Goal: Task Accomplishment & Management: Use online tool/utility

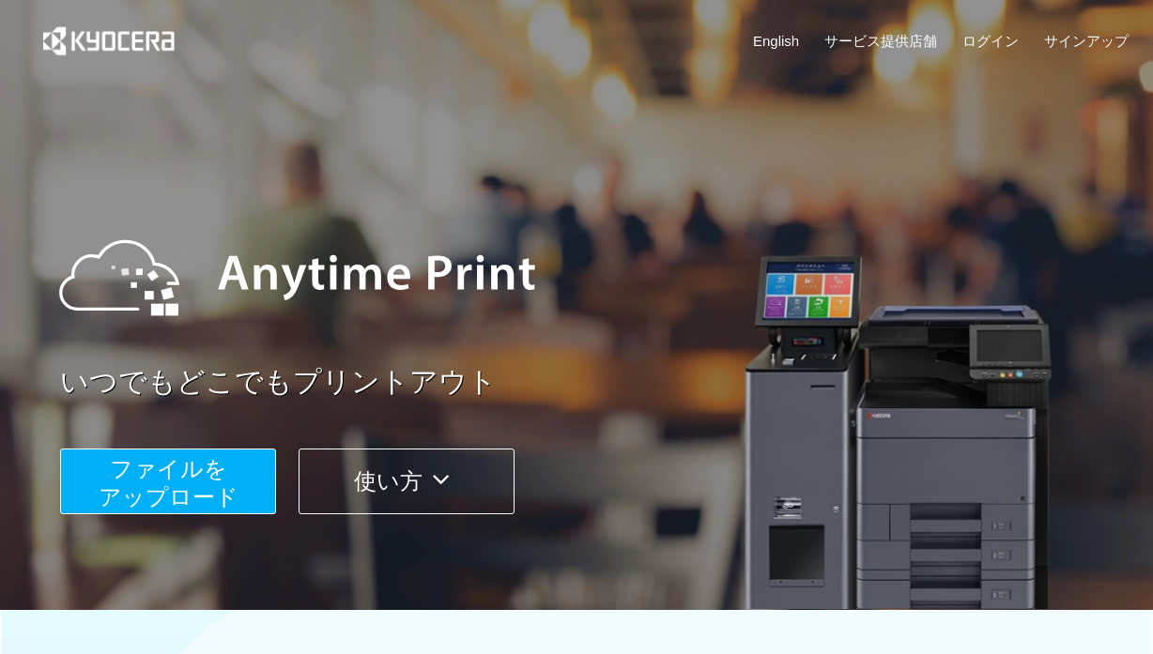
click at [164, 496] on span "ファイルを ​​アップロード" at bounding box center [169, 483] width 140 height 54
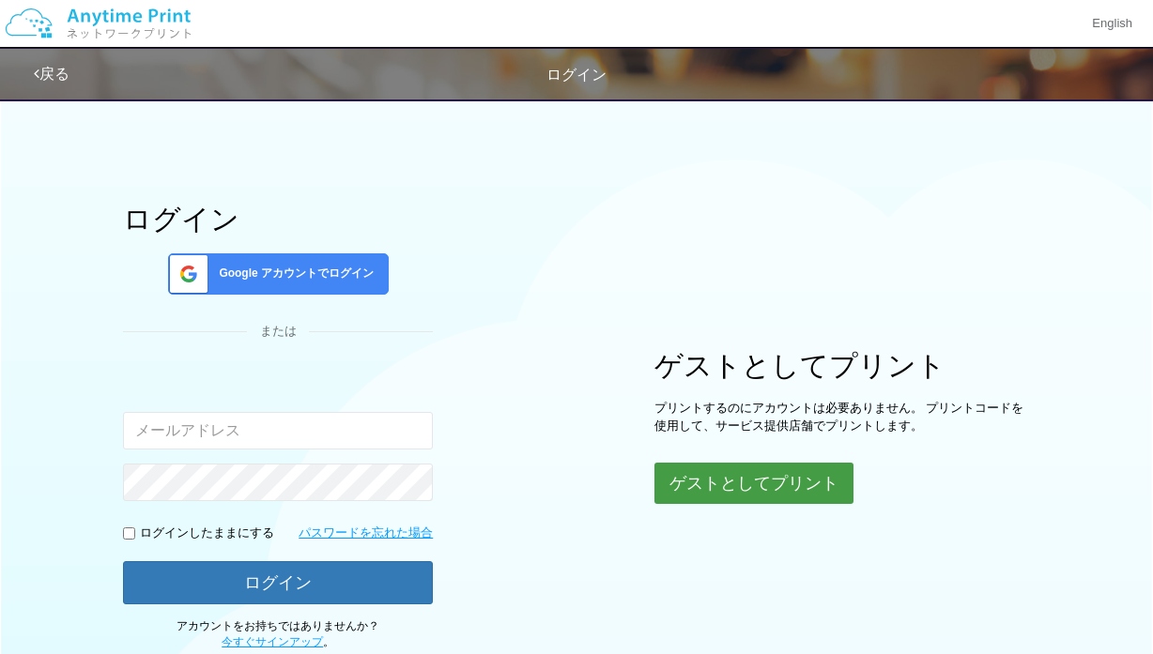
click at [742, 485] on button "ゲストとしてプリント" at bounding box center [753, 483] width 199 height 41
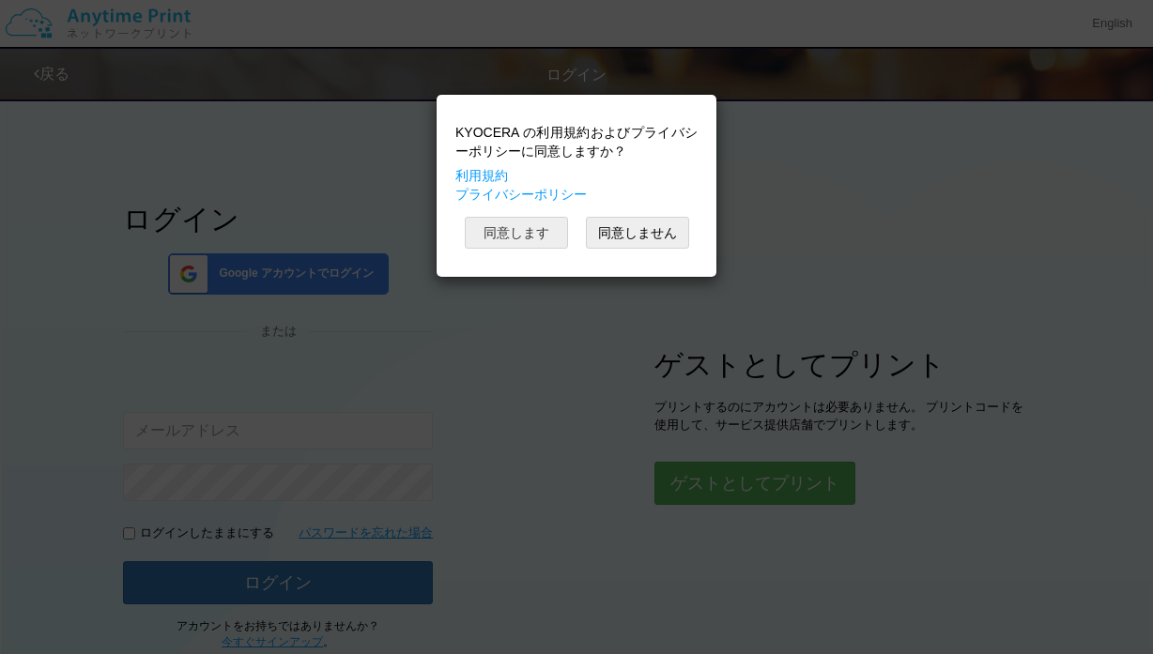
click at [513, 237] on button "同意します" at bounding box center [516, 233] width 103 height 32
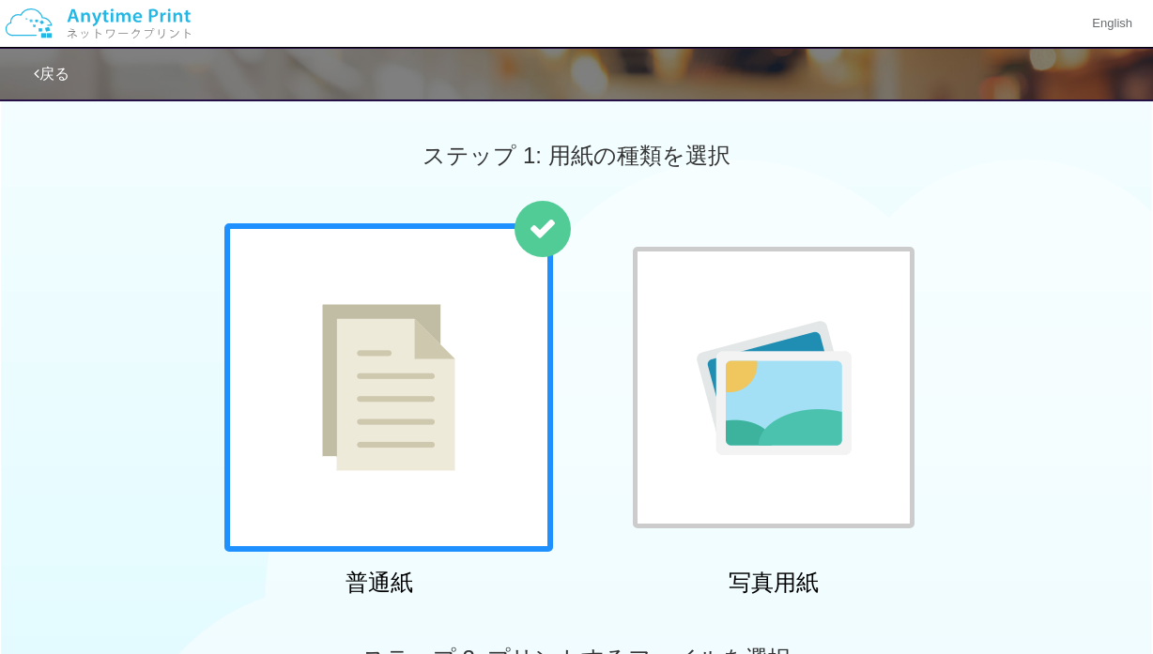
click at [427, 335] on img at bounding box center [388, 387] width 133 height 167
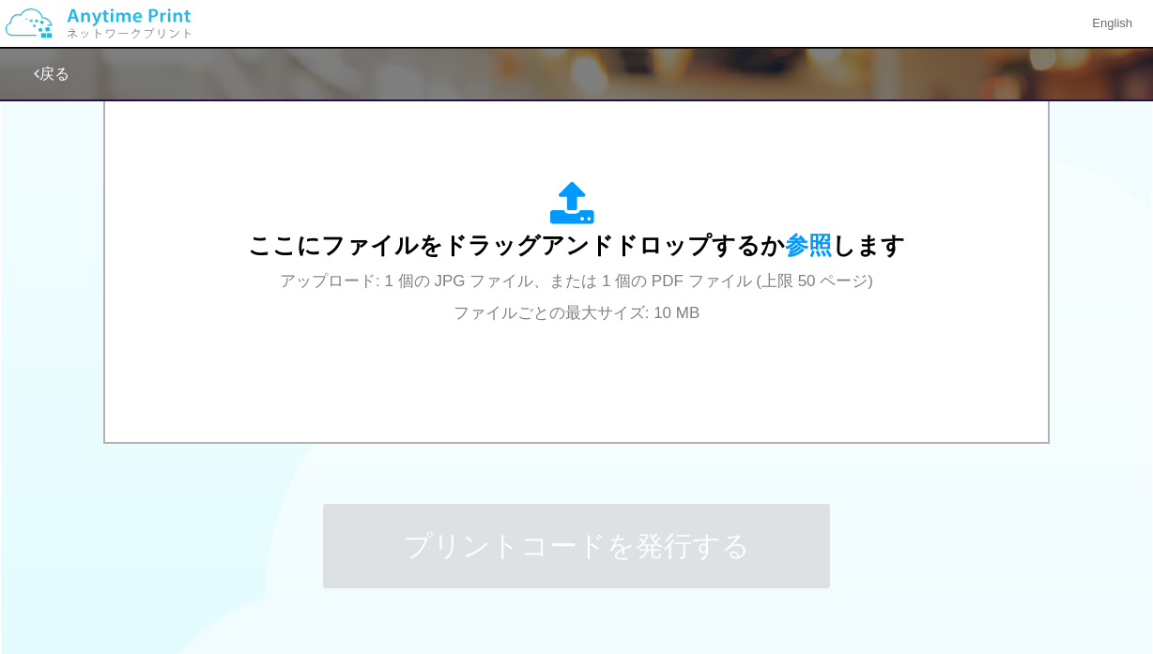
scroll to position [646, 0]
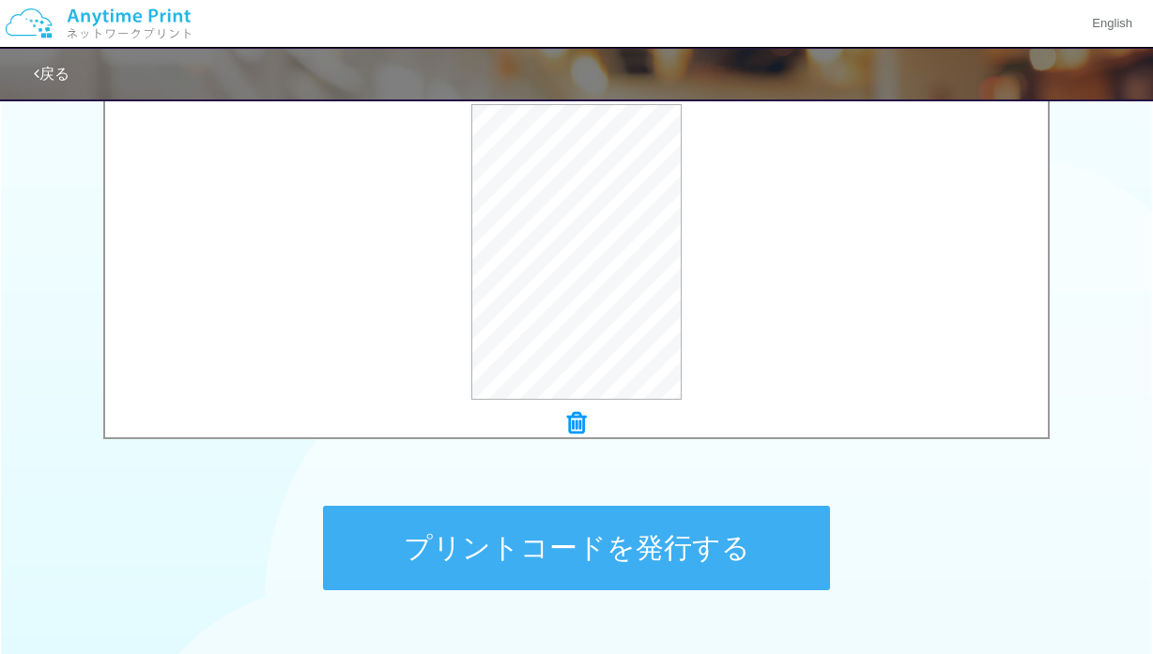
click at [539, 550] on button "プリントコードを発行する" at bounding box center [576, 548] width 507 height 84
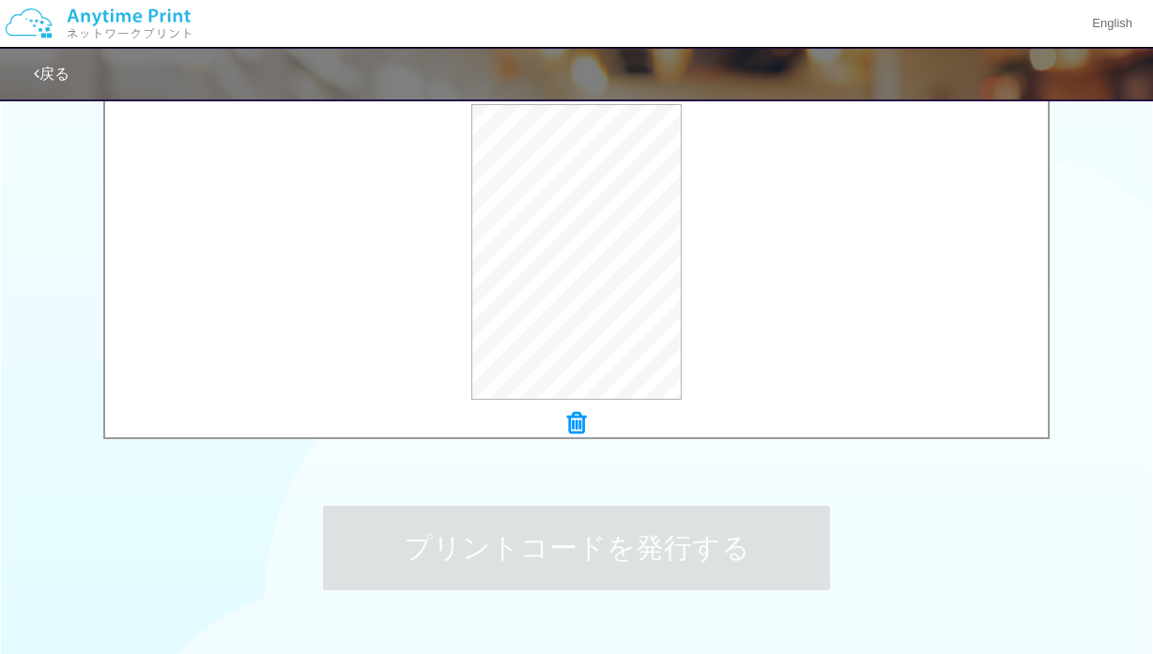
scroll to position [0, 0]
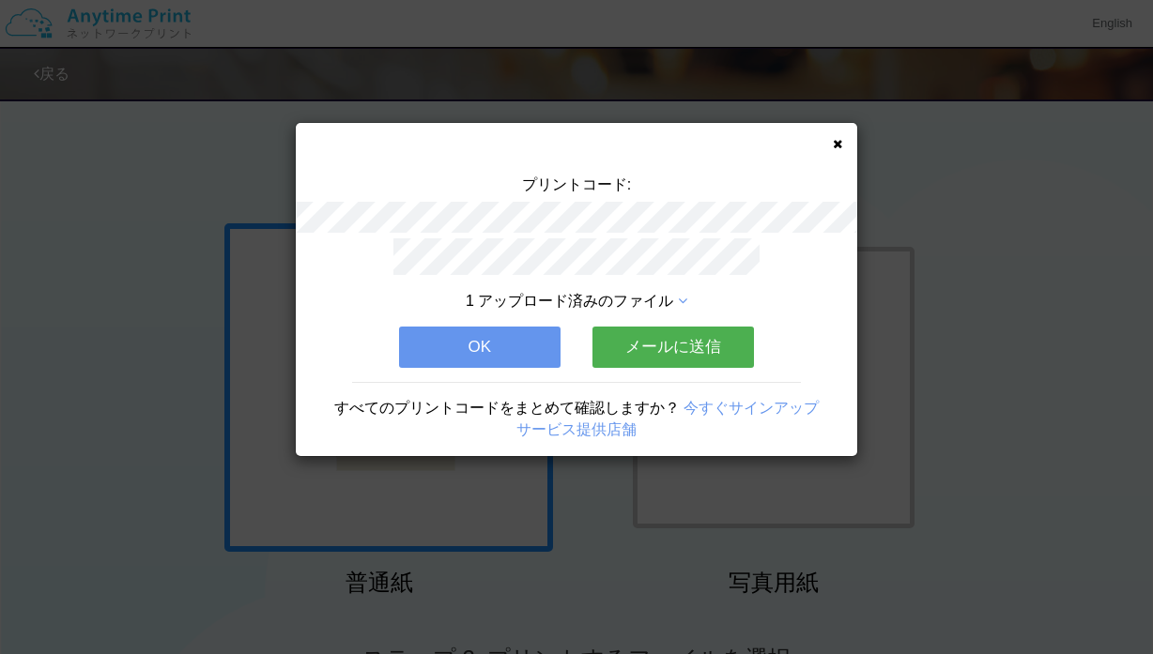
click at [472, 352] on button "OK" at bounding box center [479, 347] width 161 height 41
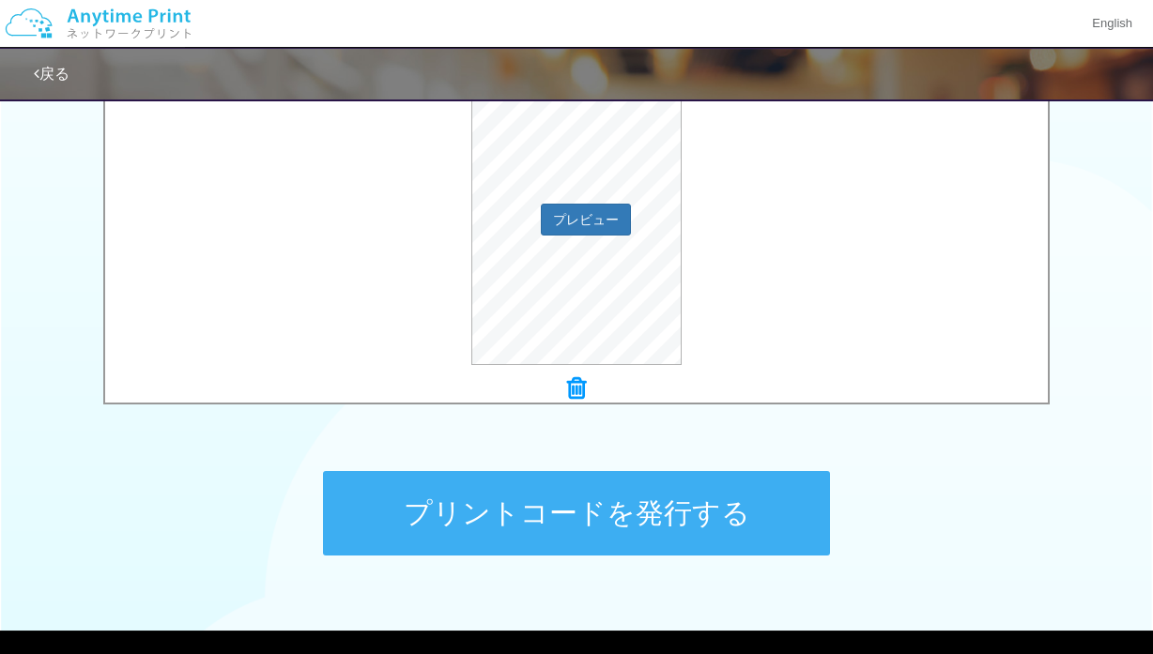
scroll to position [773, 0]
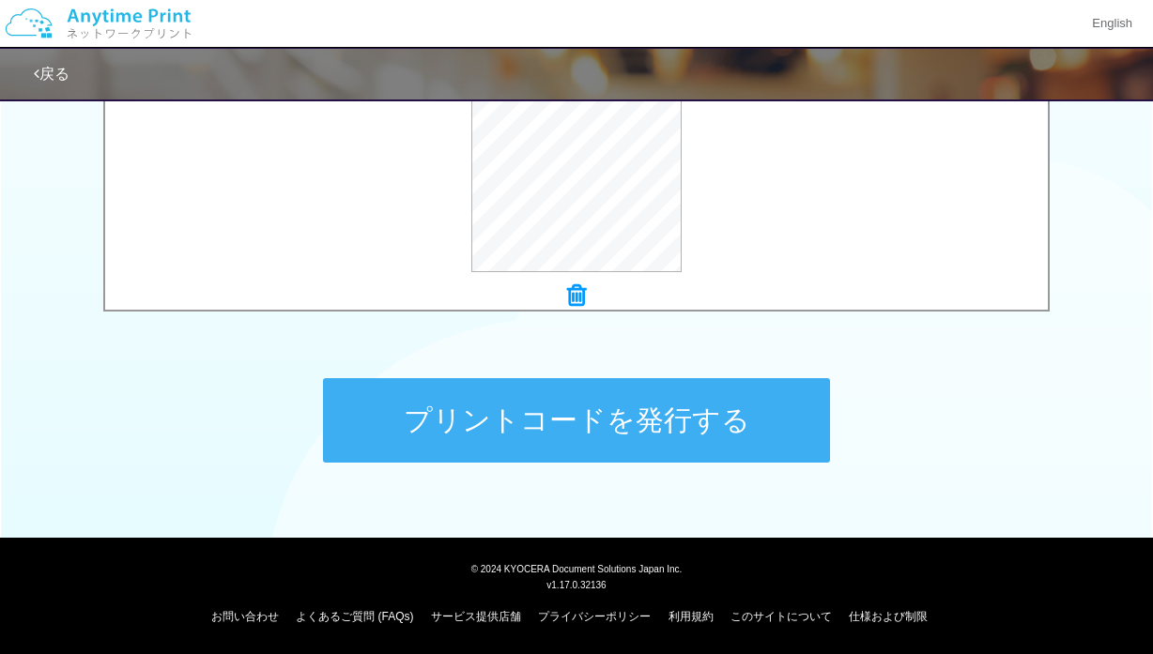
click at [559, 412] on button "プリントコードを発行する" at bounding box center [576, 420] width 507 height 84
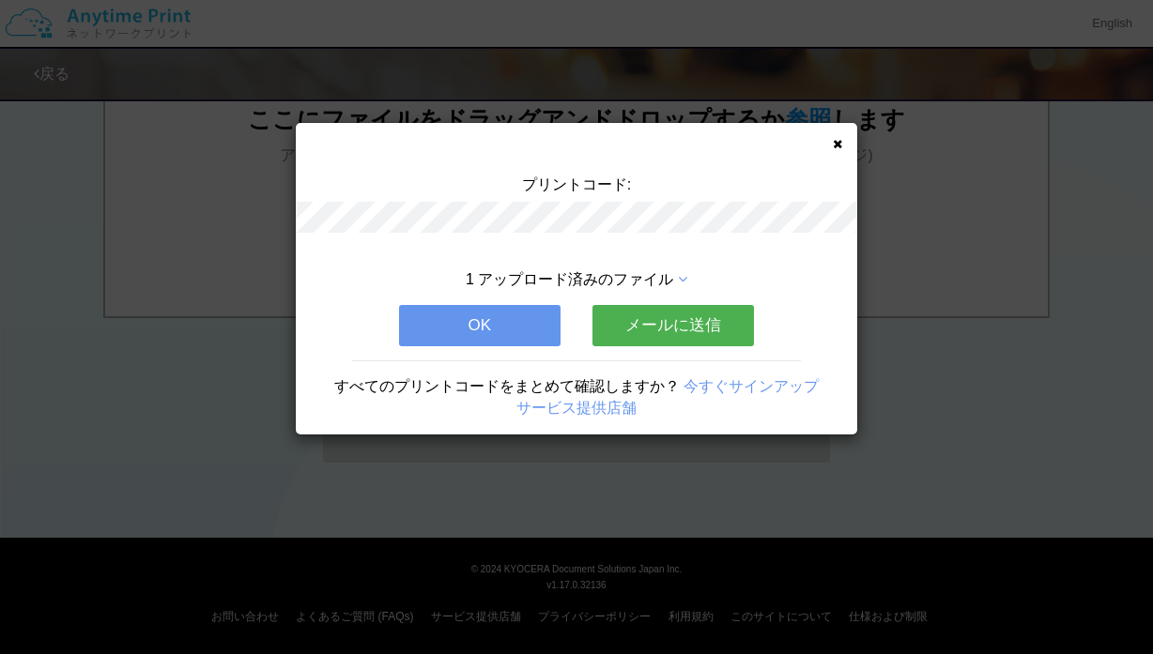
scroll to position [0, 0]
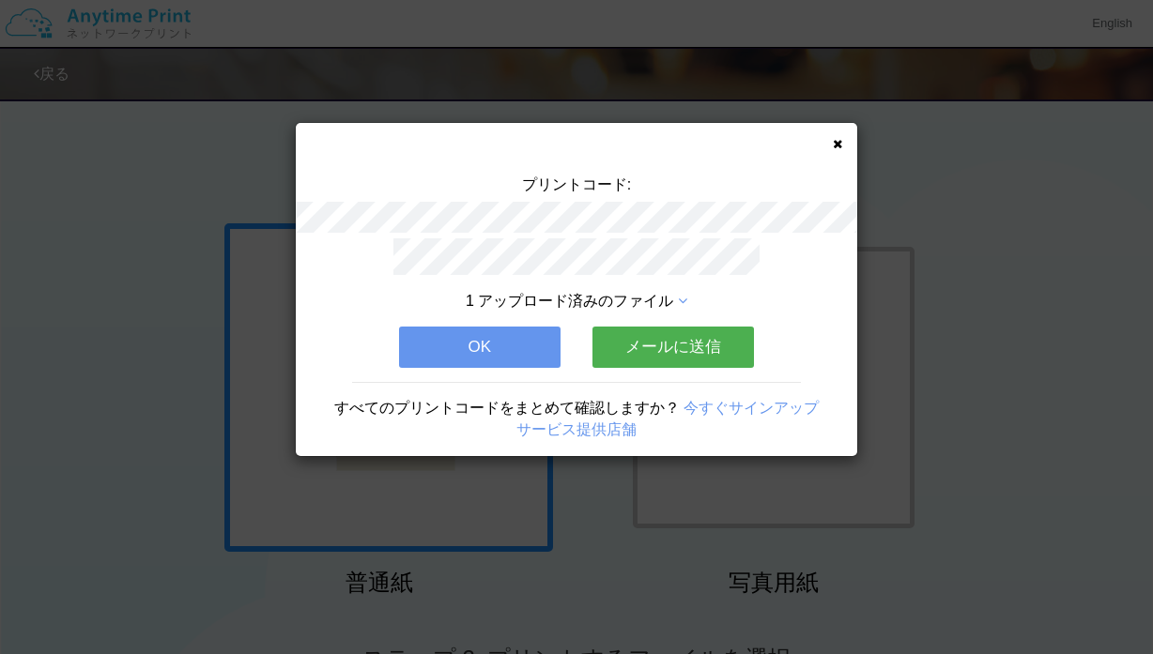
click at [497, 356] on button "OK" at bounding box center [479, 347] width 161 height 41
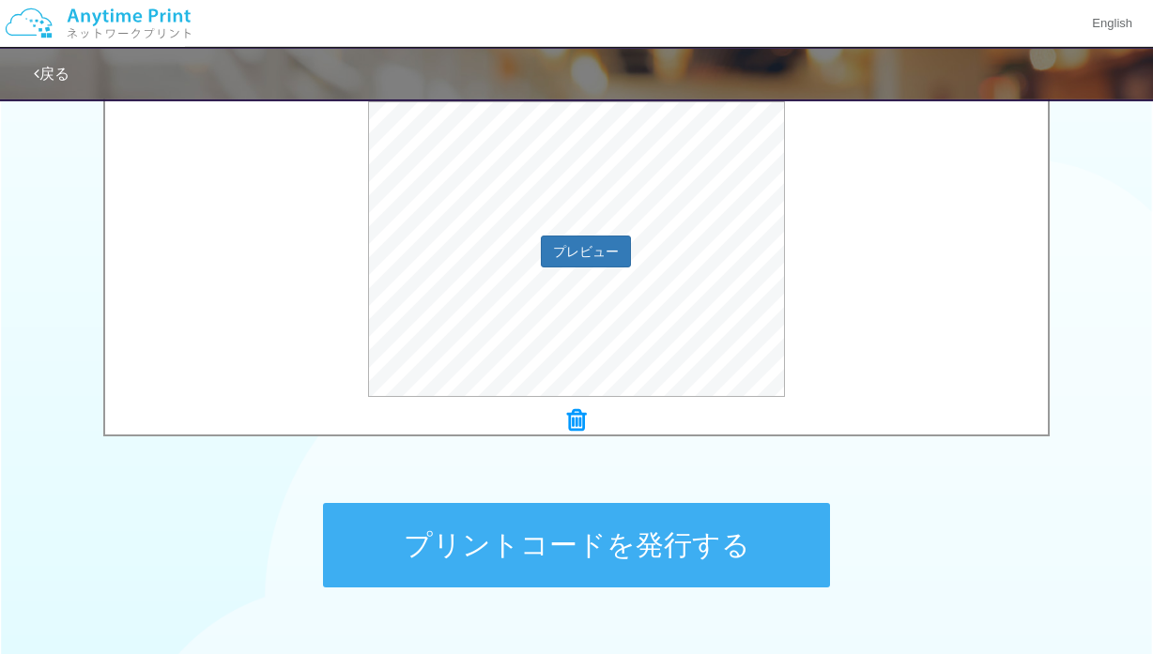
scroll to position [773, 0]
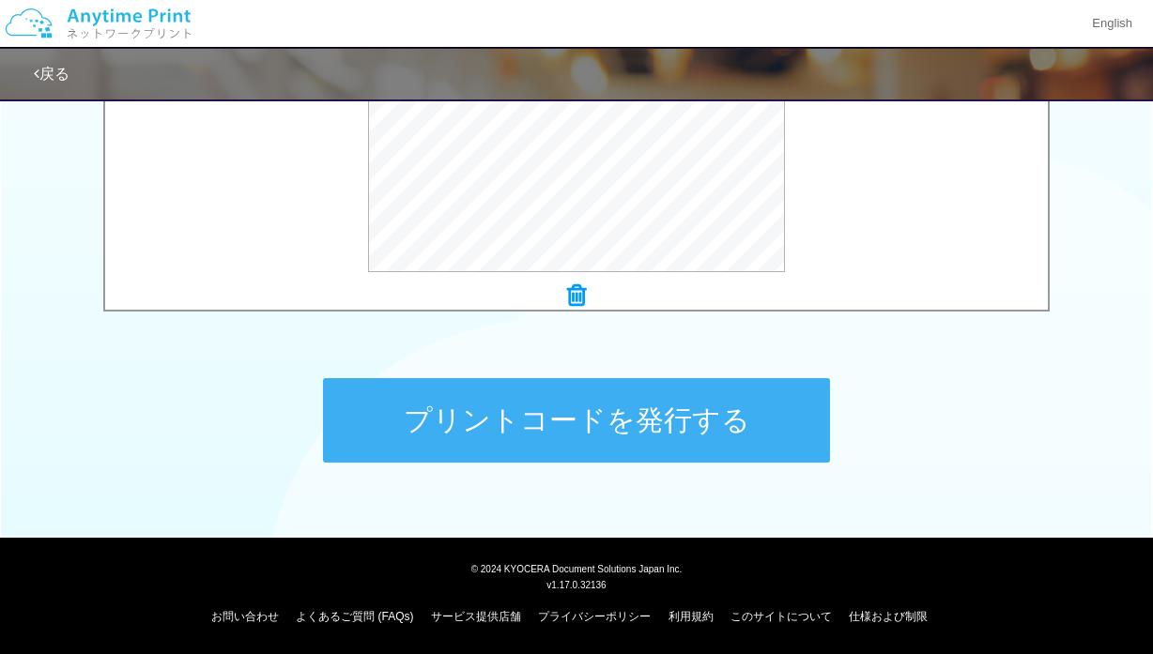
click at [518, 415] on button "プリントコードを発行する" at bounding box center [576, 420] width 507 height 84
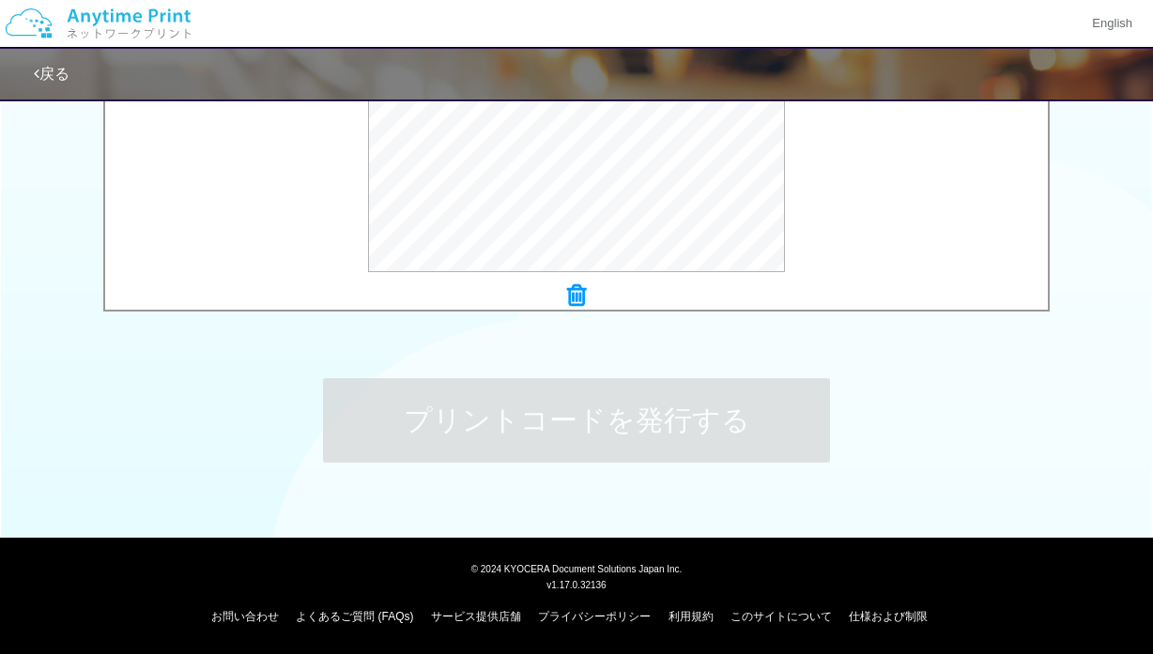
scroll to position [0, 0]
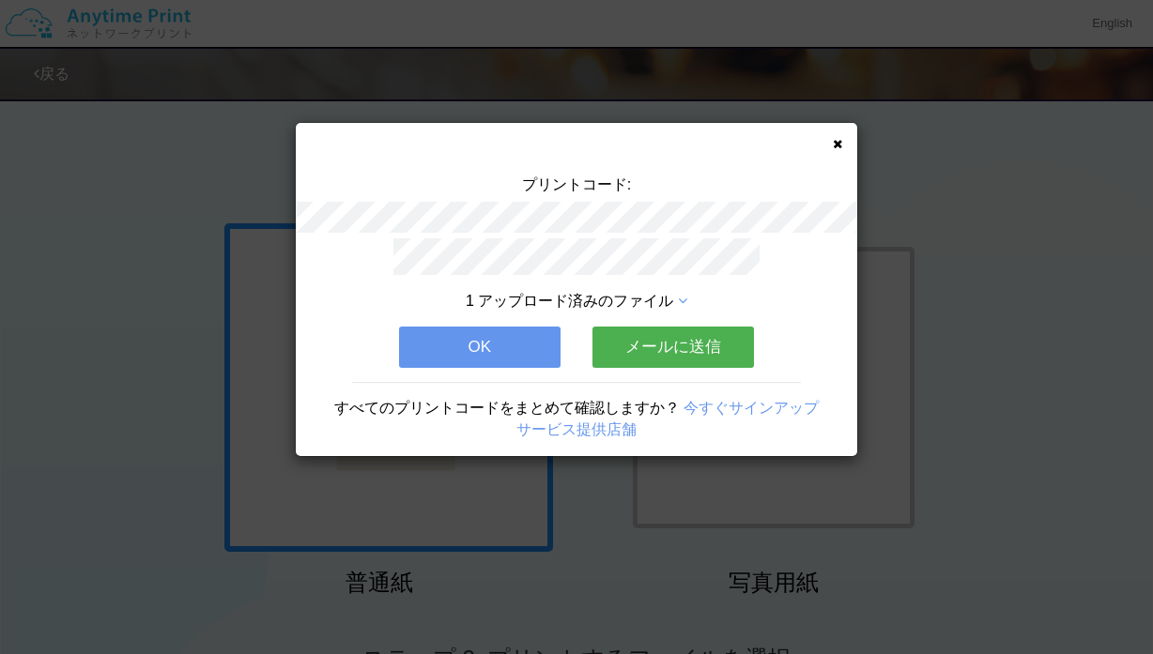
click at [505, 344] on button "OK" at bounding box center [479, 347] width 161 height 41
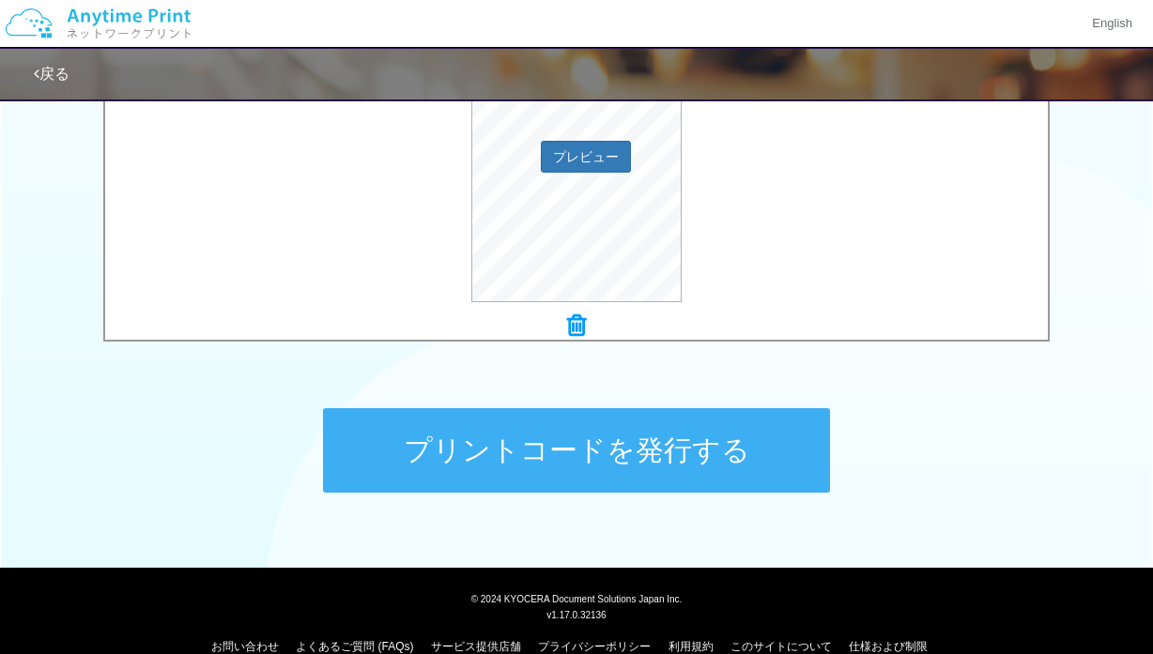
scroll to position [773, 0]
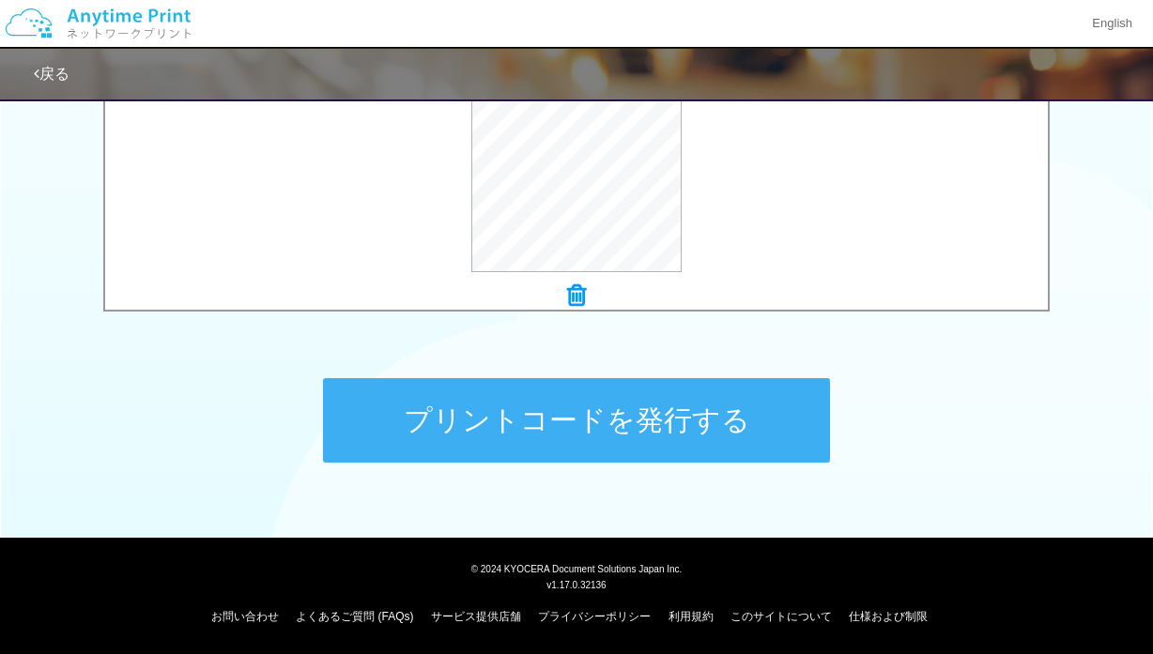
click at [579, 433] on button "プリントコードを発行する" at bounding box center [576, 420] width 507 height 84
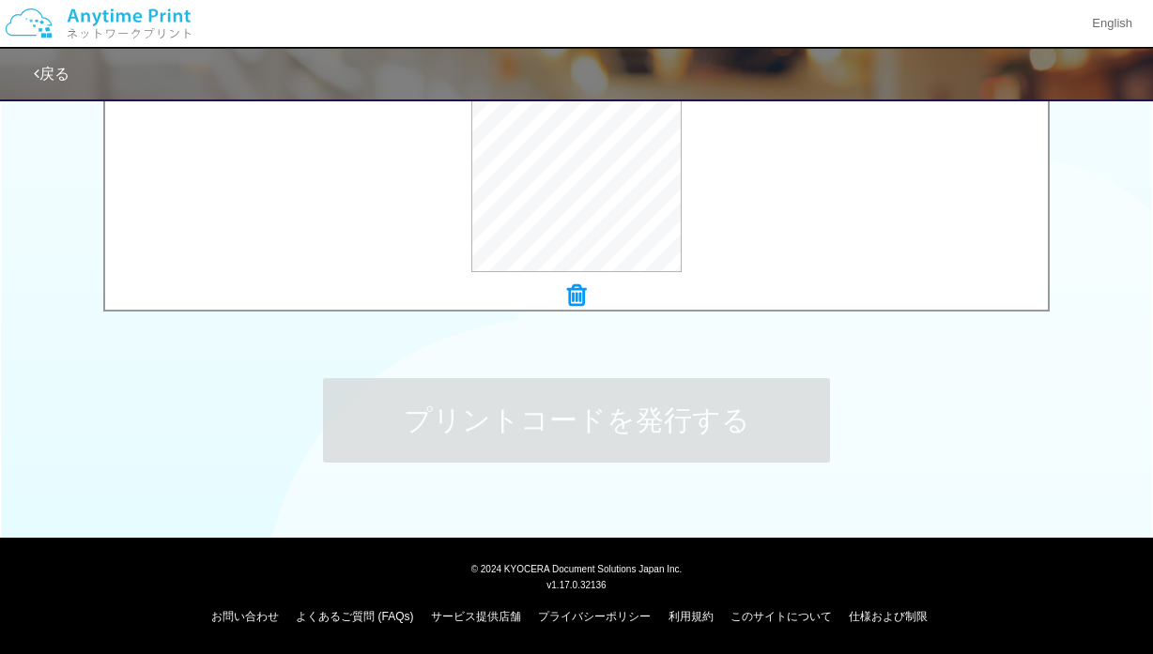
scroll to position [0, 0]
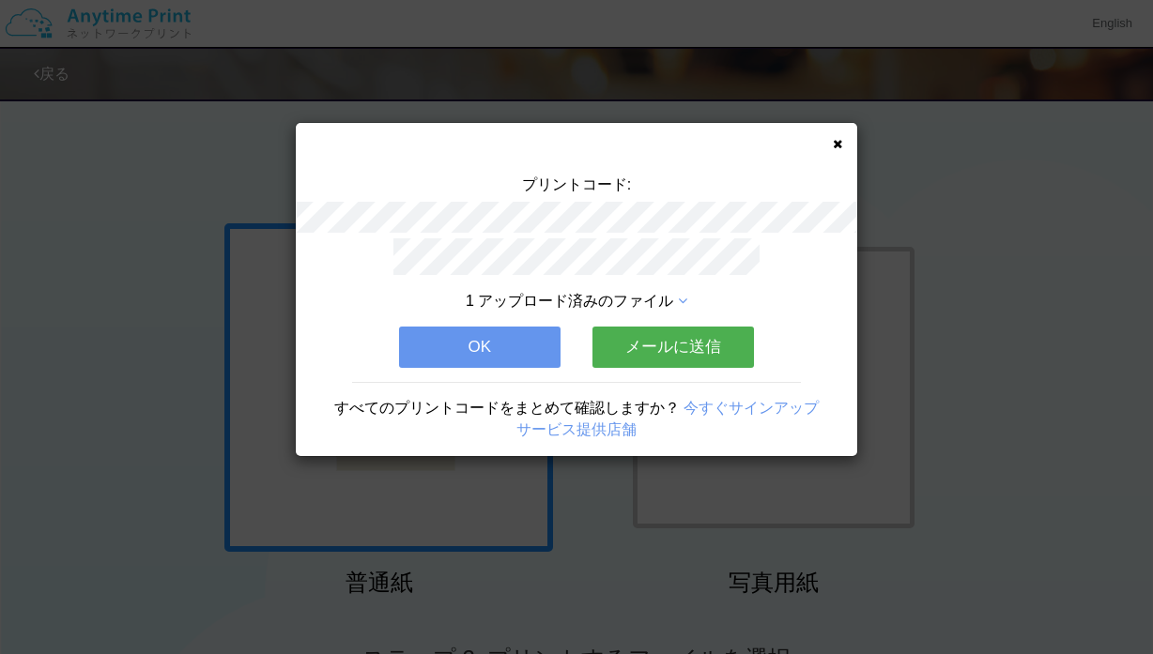
click at [498, 352] on button "OK" at bounding box center [479, 347] width 161 height 41
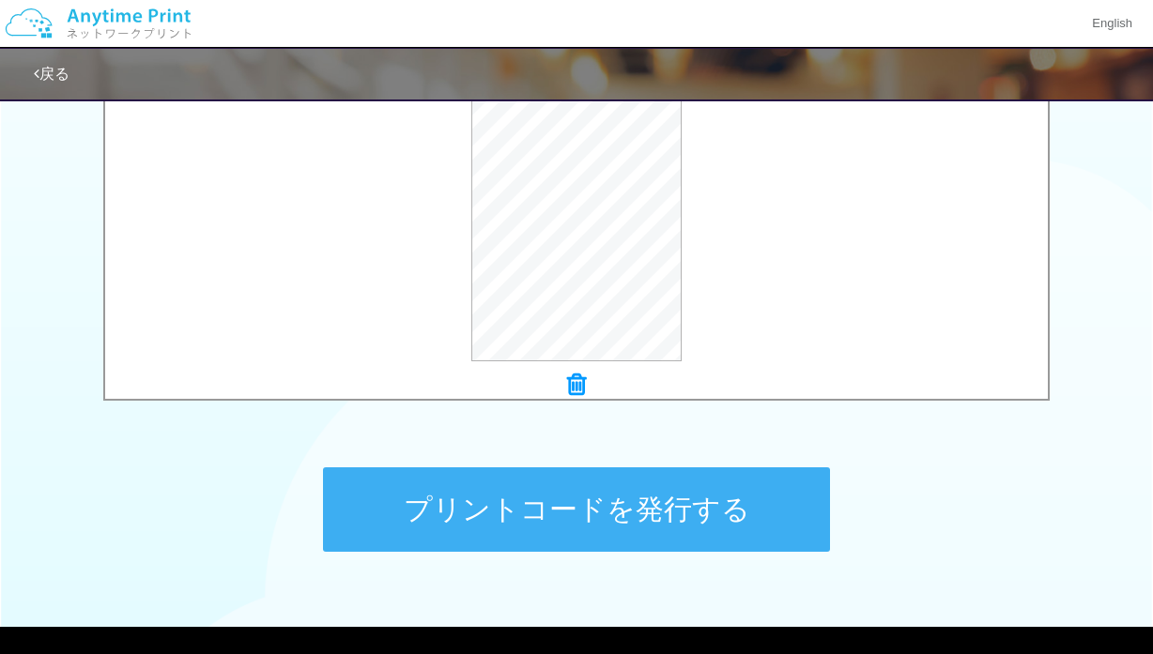
scroll to position [773, 0]
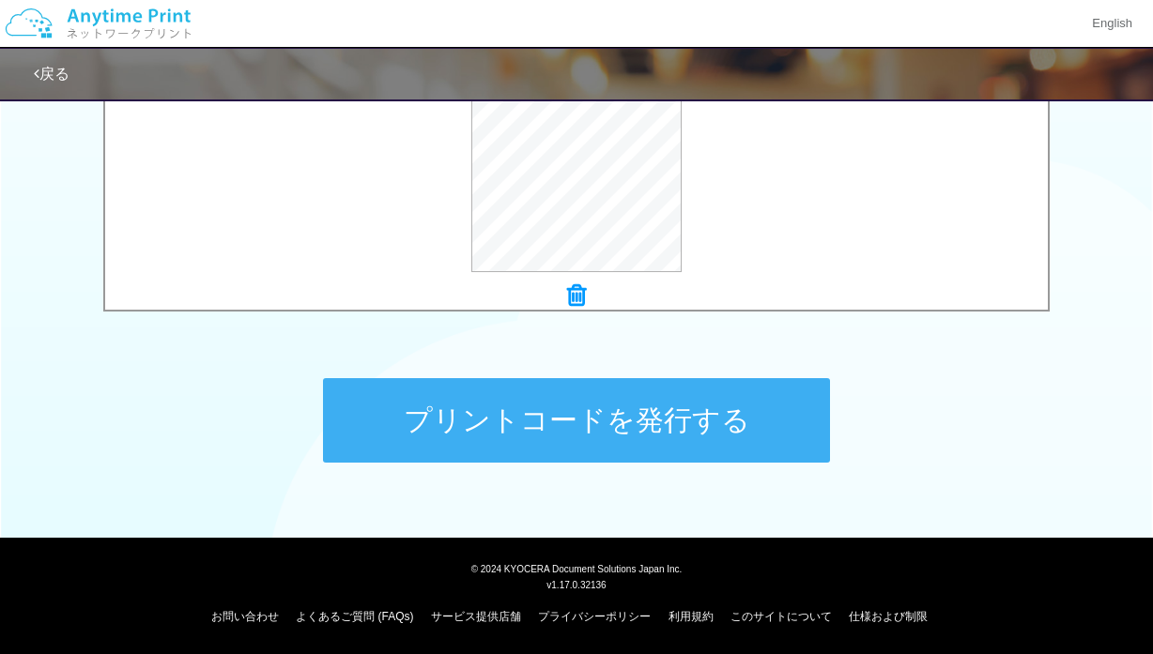
click at [531, 425] on button "プリントコードを発行する" at bounding box center [576, 420] width 507 height 84
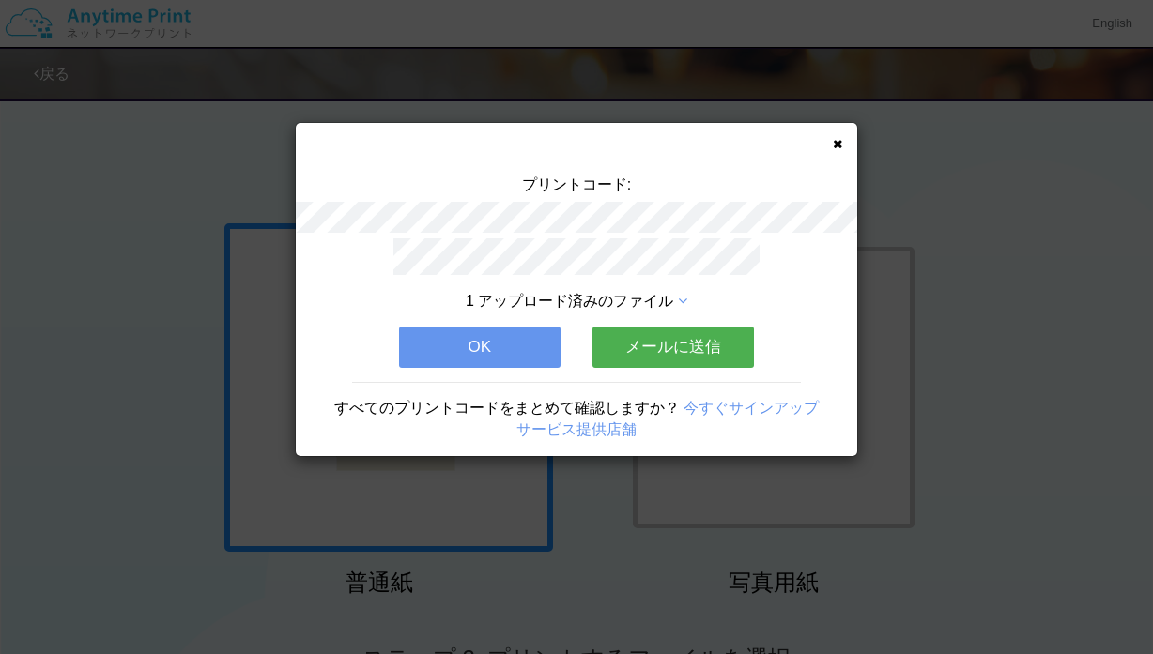
click at [503, 345] on button "OK" at bounding box center [479, 347] width 161 height 41
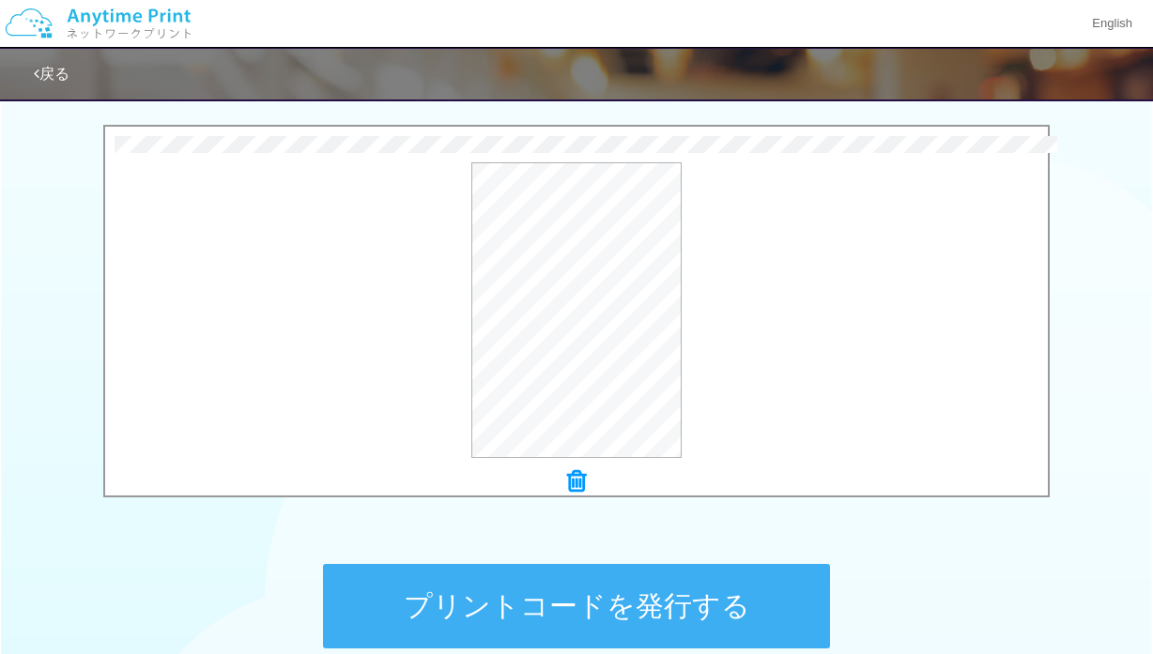
scroll to position [773, 0]
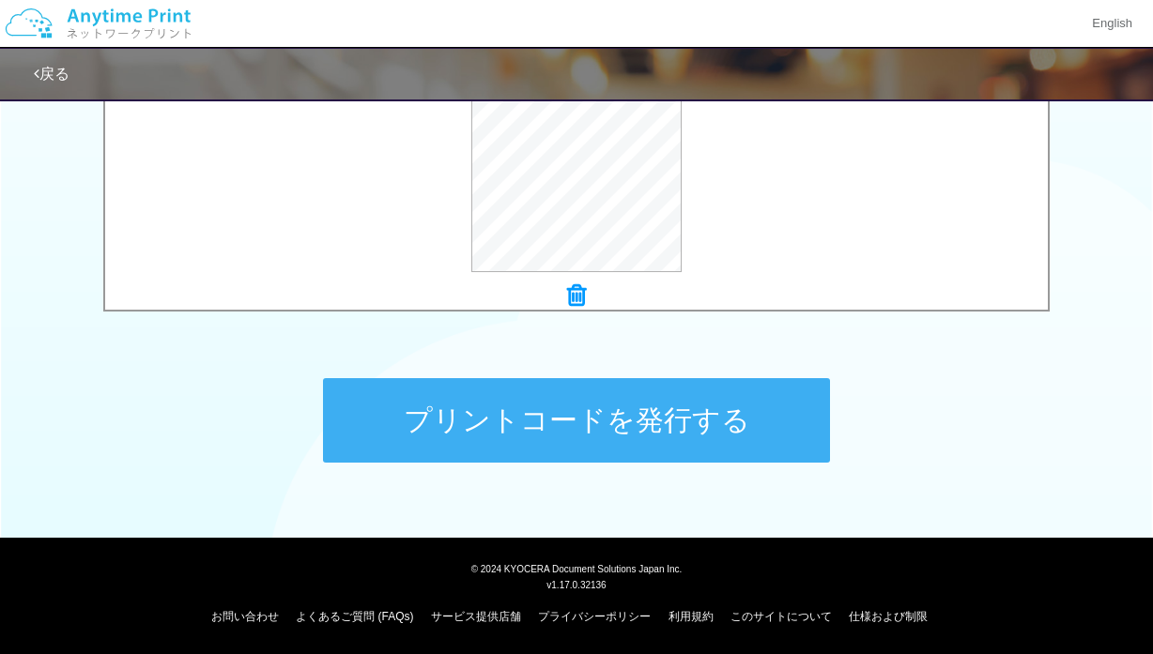
click at [582, 430] on button "プリントコードを発行する" at bounding box center [576, 420] width 507 height 84
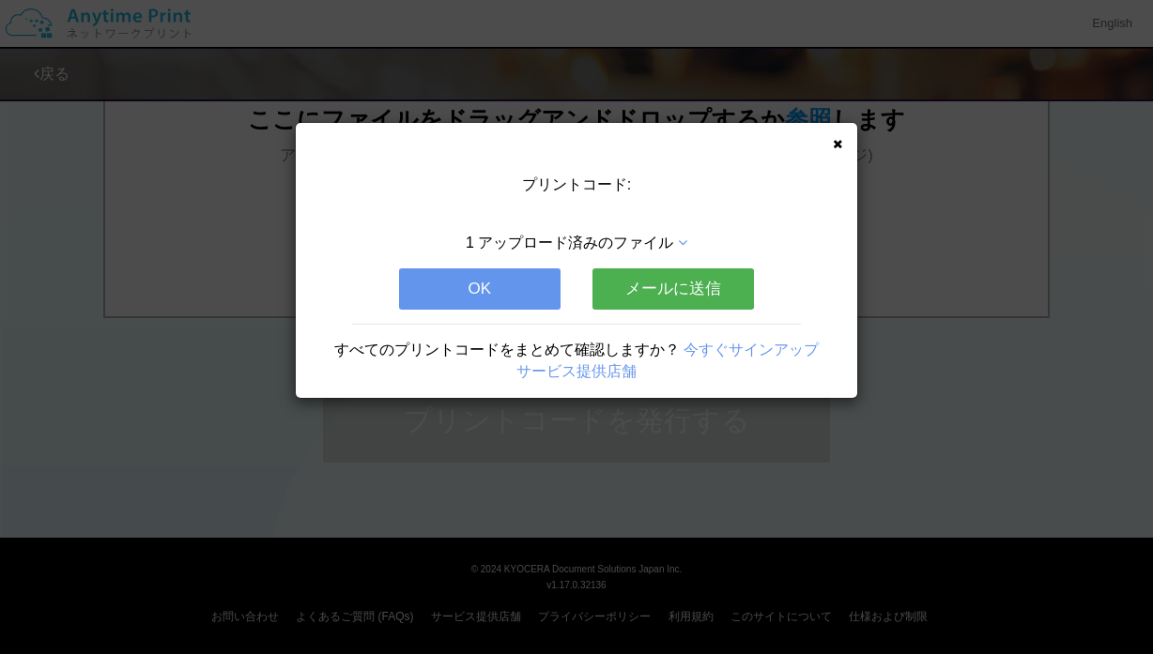
scroll to position [0, 0]
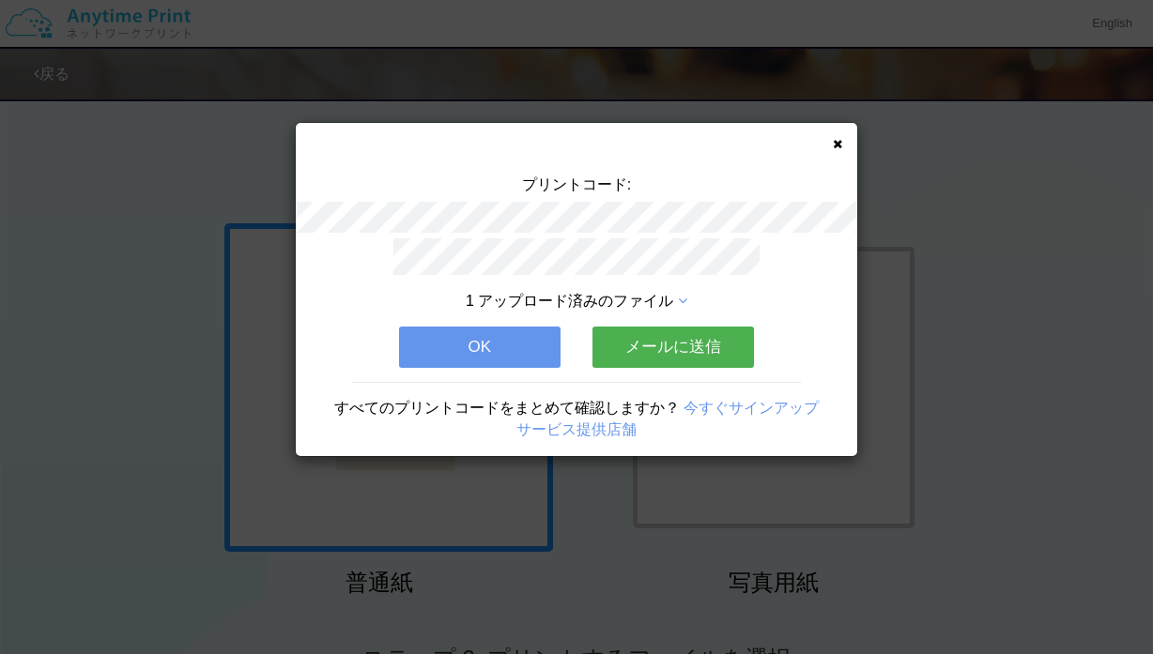
click at [467, 347] on button "OK" at bounding box center [479, 347] width 161 height 41
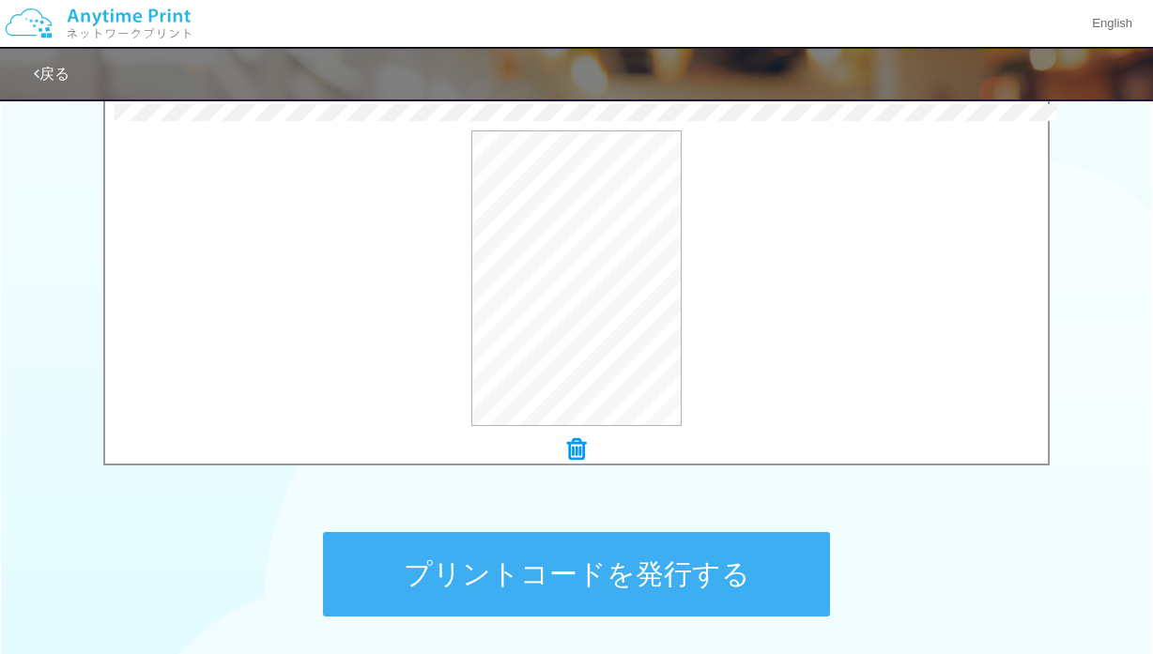
scroll to position [773, 0]
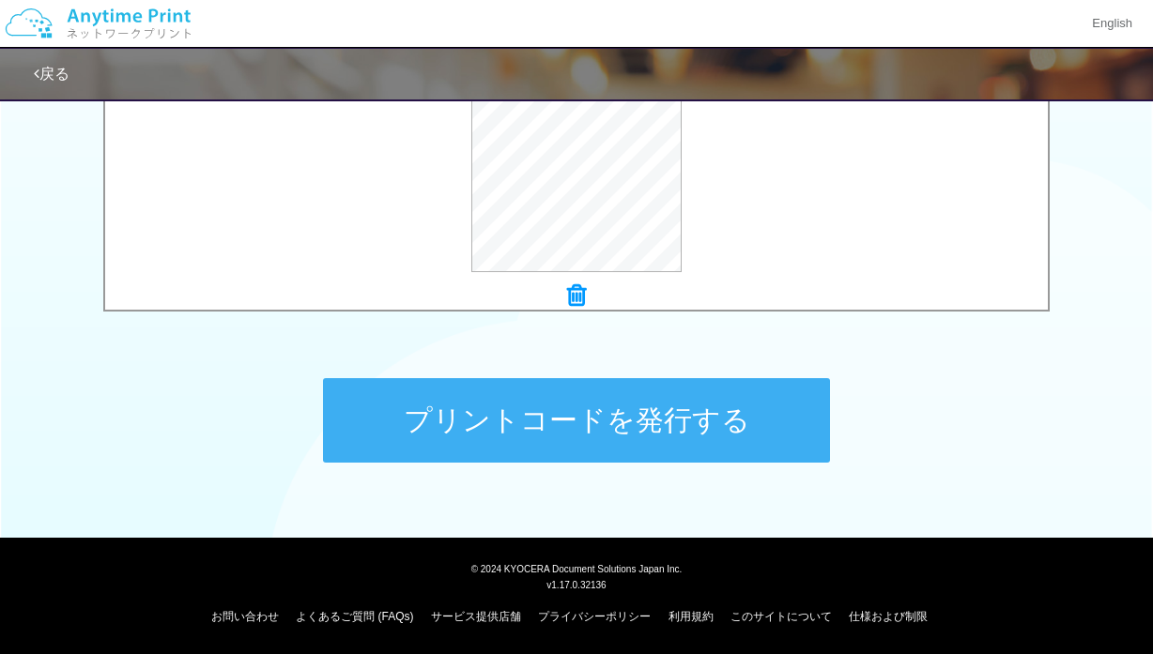
click at [498, 421] on button "プリントコードを発行する" at bounding box center [576, 420] width 507 height 84
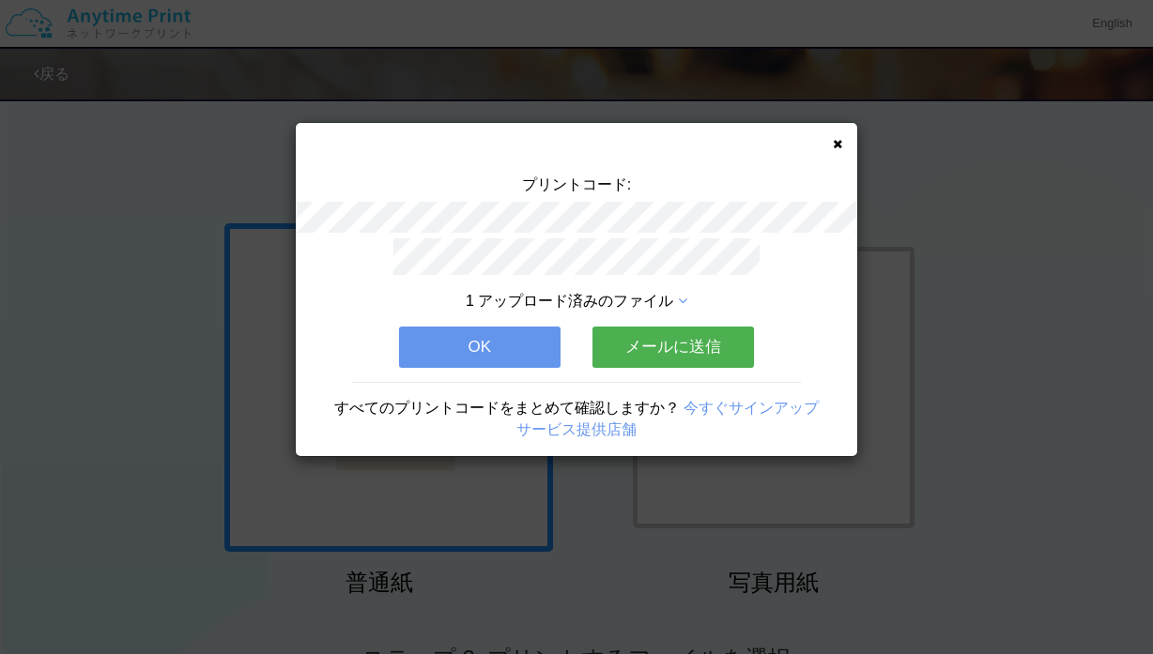
click at [507, 344] on button "OK" at bounding box center [479, 347] width 161 height 41
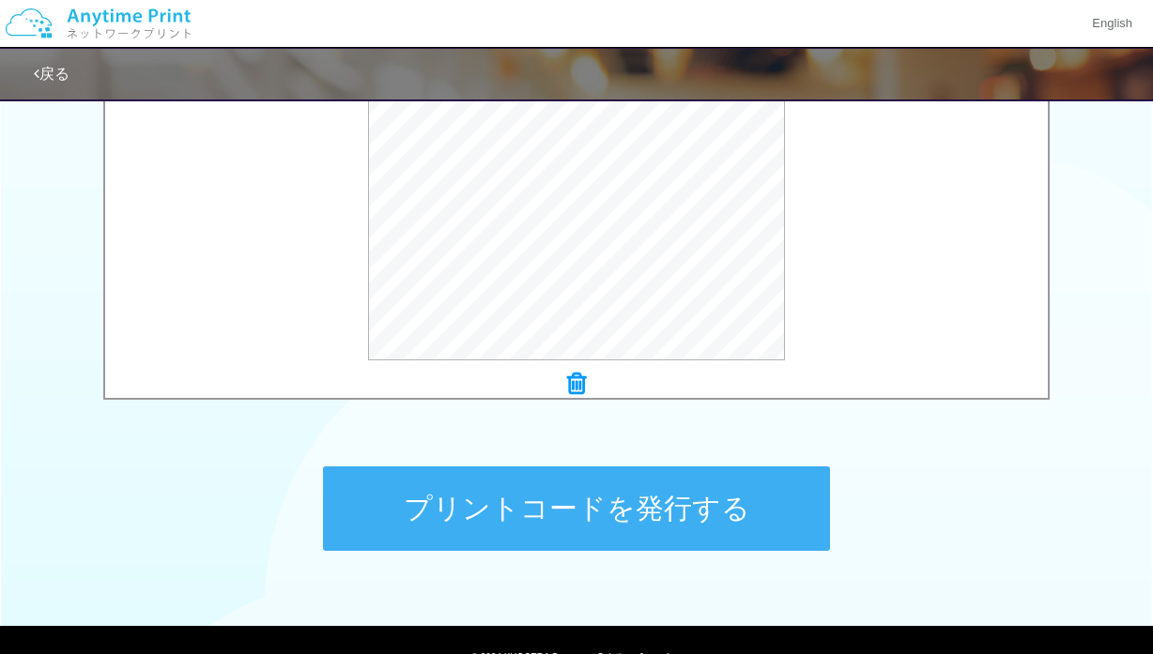
scroll to position [773, 0]
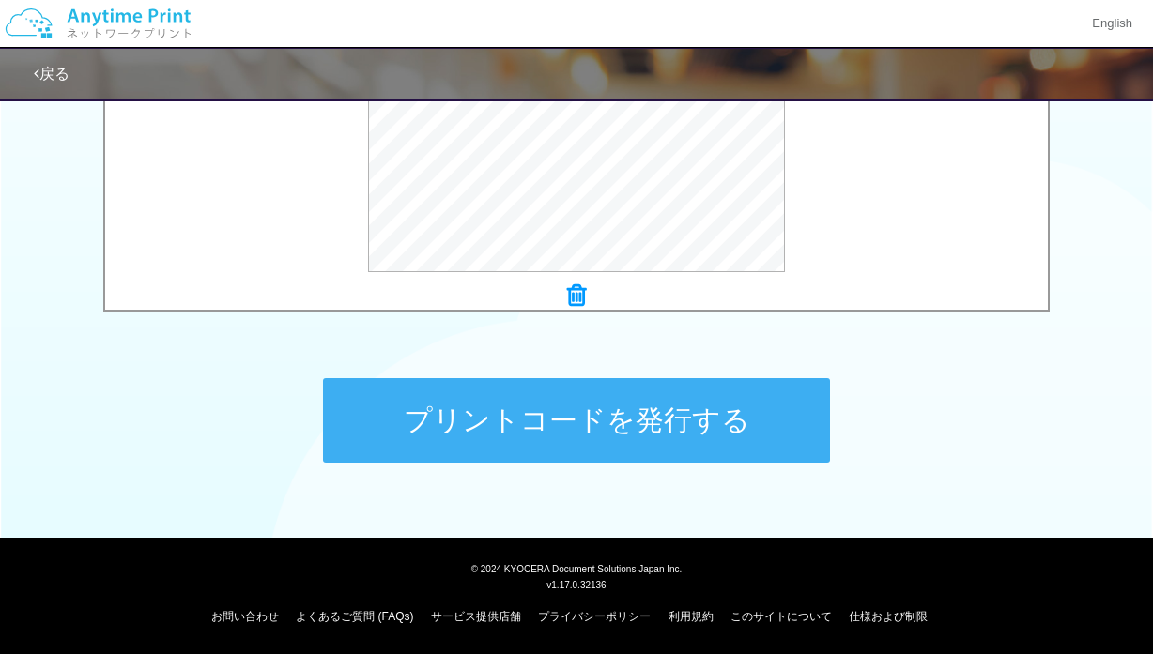
click at [583, 432] on button "プリントコードを発行する" at bounding box center [576, 420] width 507 height 84
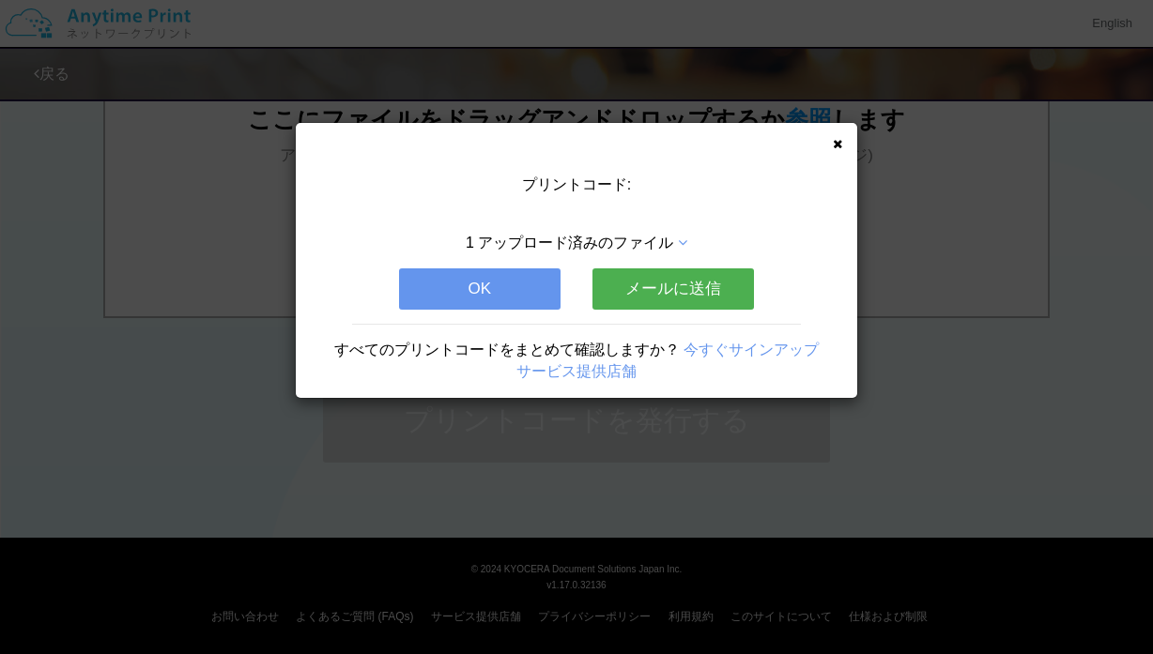
scroll to position [0, 0]
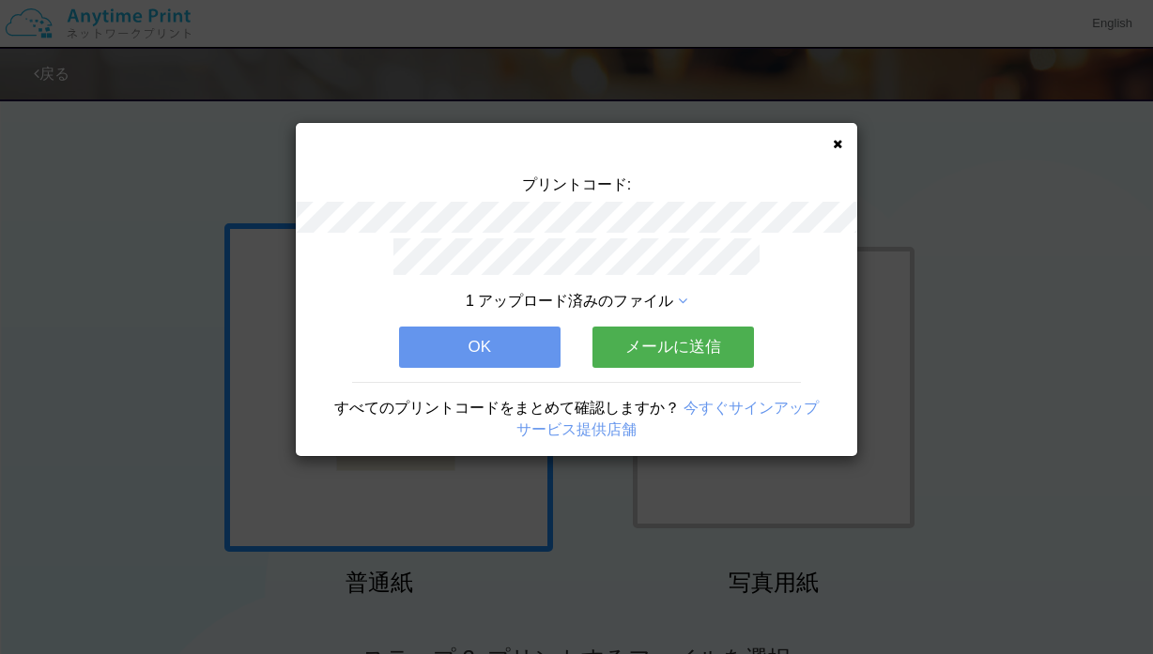
click at [500, 347] on button "OK" at bounding box center [479, 347] width 161 height 41
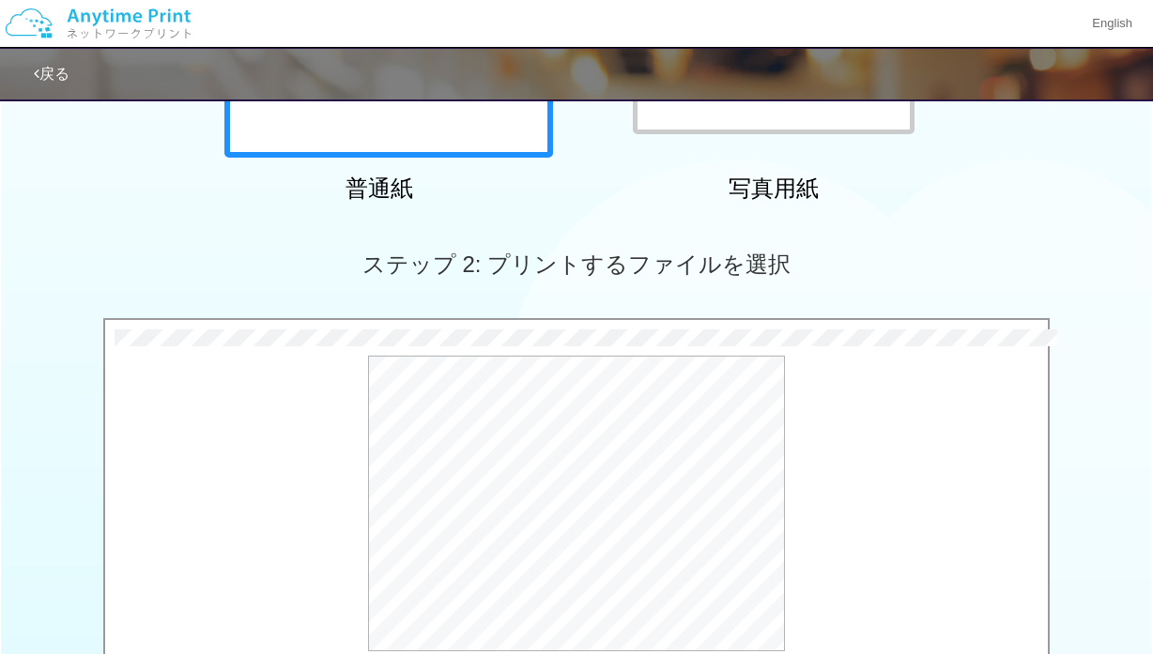
scroll to position [773, 0]
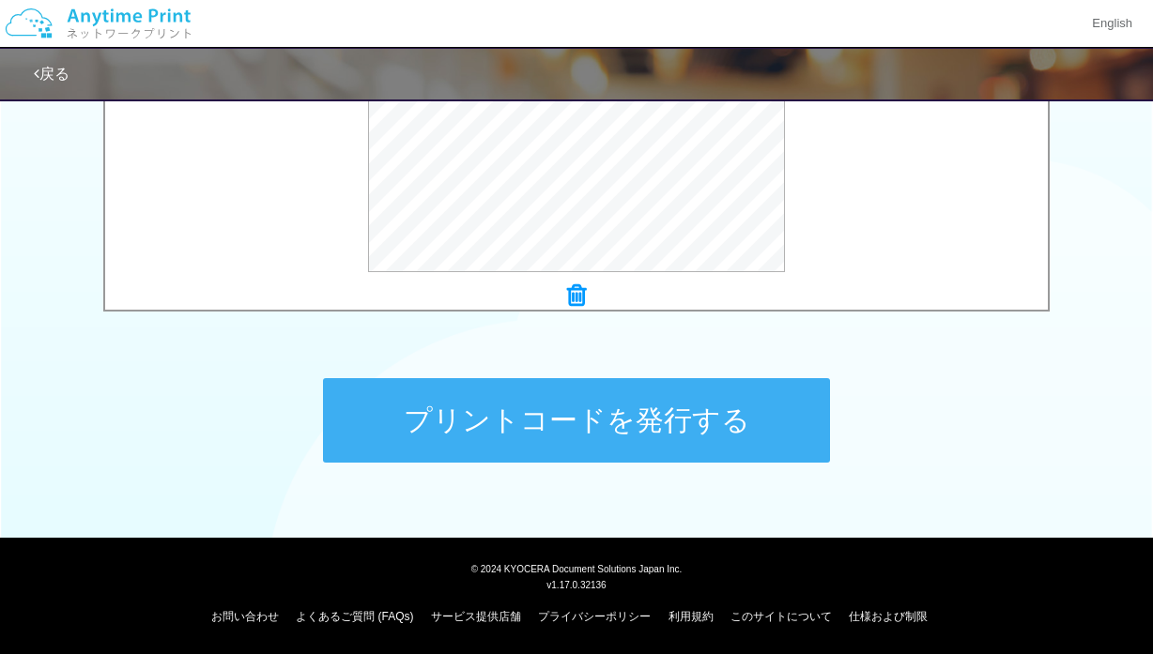
click at [561, 426] on button "プリントコードを発行する" at bounding box center [576, 420] width 507 height 84
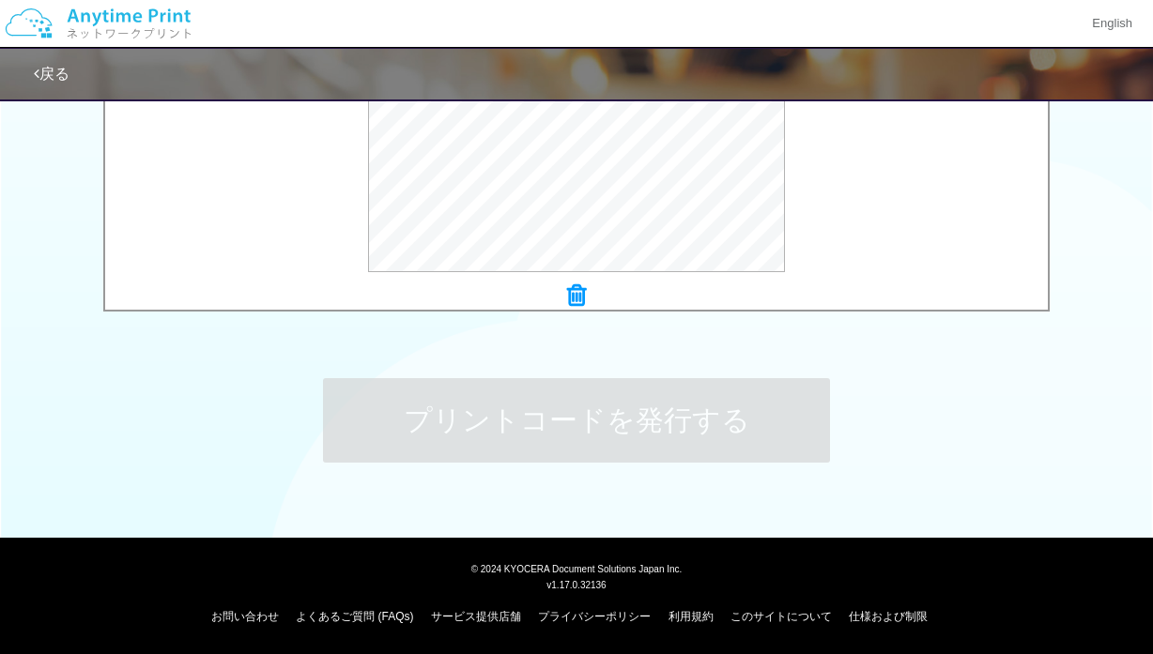
scroll to position [0, 0]
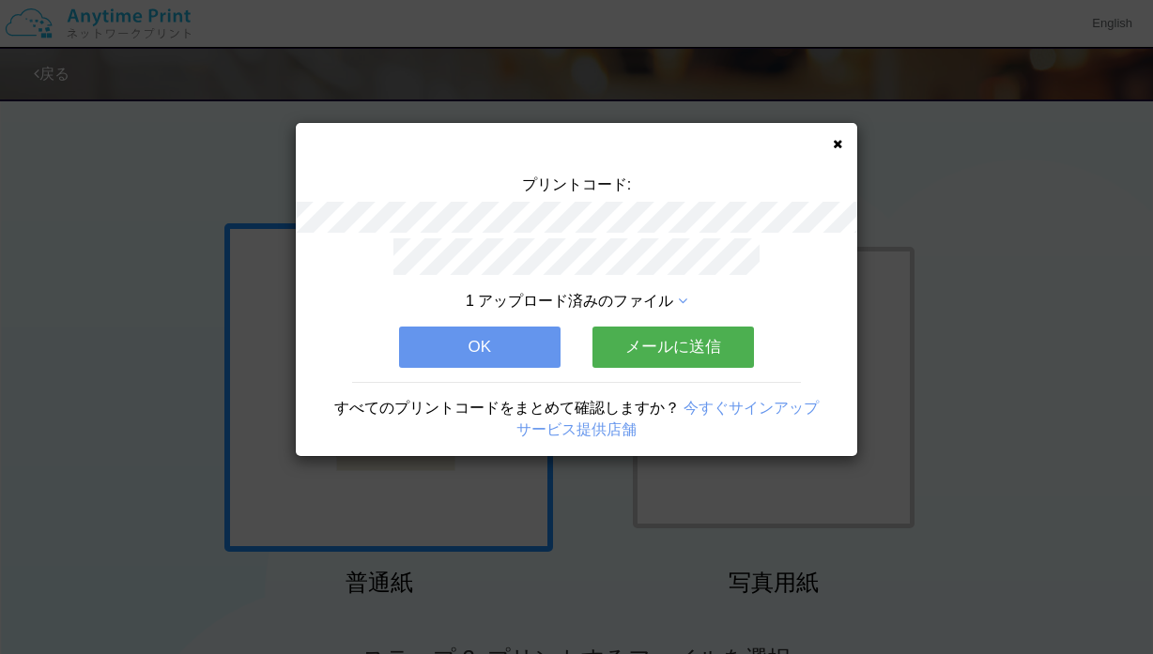
click at [493, 338] on button "OK" at bounding box center [479, 347] width 161 height 41
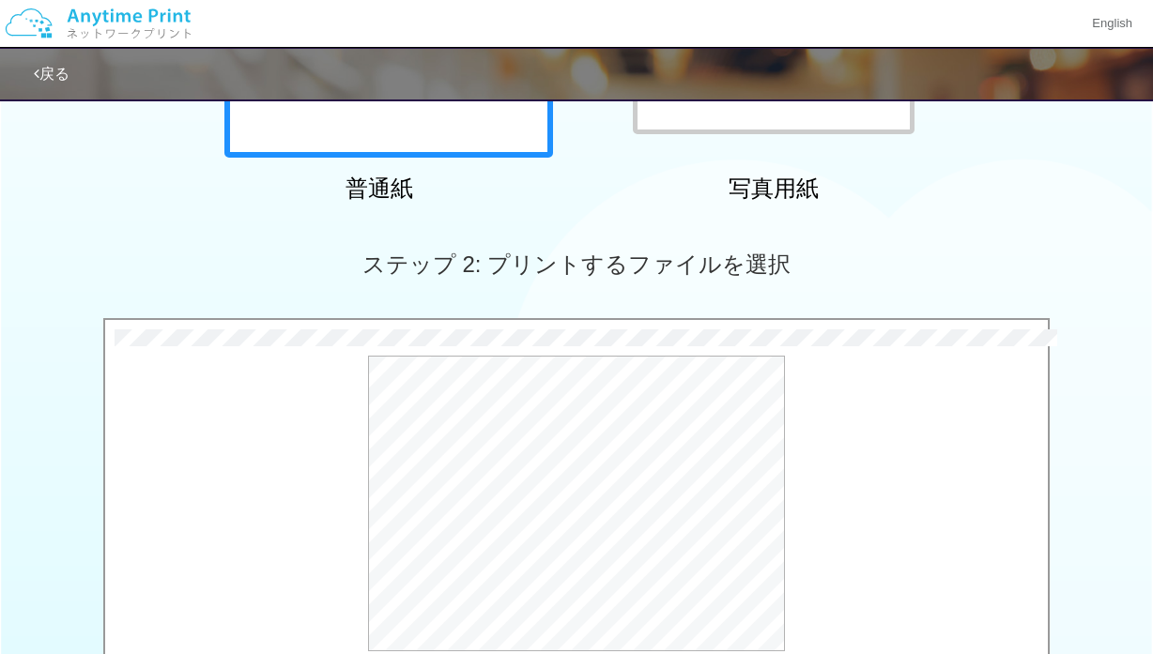
scroll to position [773, 0]
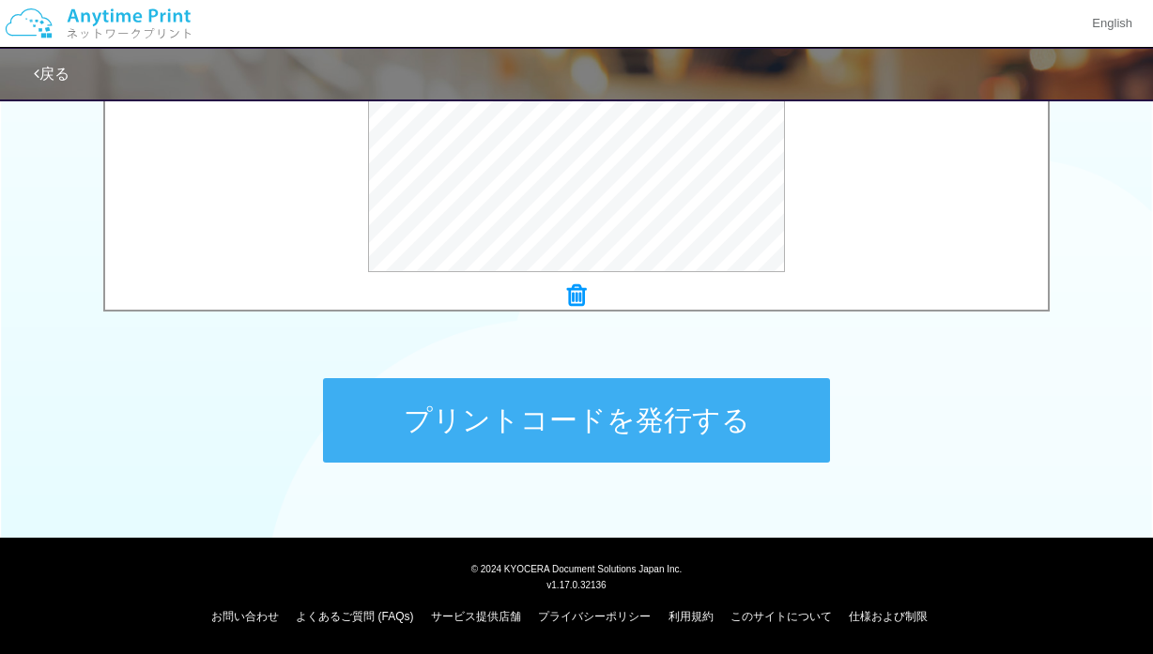
click at [601, 429] on button "プリントコードを発行する" at bounding box center [576, 420] width 507 height 84
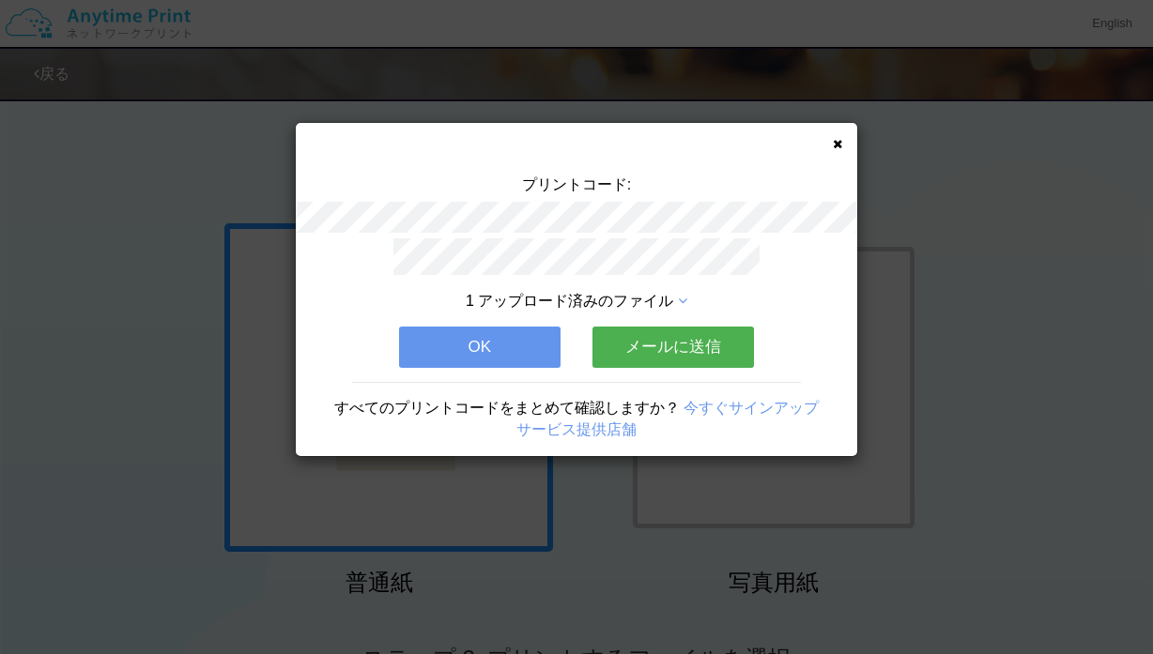
click at [494, 346] on button "OK" at bounding box center [479, 347] width 161 height 41
